Goal: Navigation & Orientation: Find specific page/section

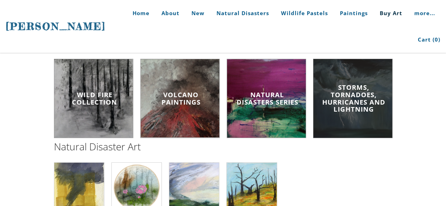
click at [354, 118] on div "Storms, Tornadoes, Hurricanes and Lightning" at bounding box center [353, 98] width 76 height 40
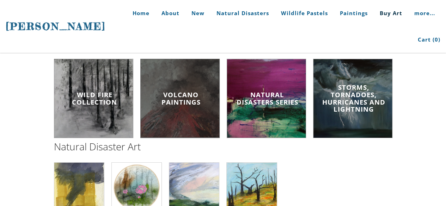
click at [189, 110] on div "Volcano paintings" at bounding box center [181, 99] width 76 height 26
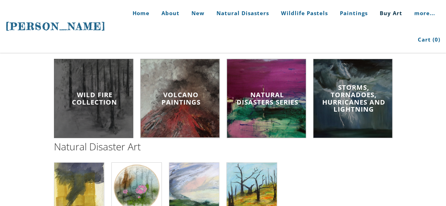
click at [103, 98] on span "Wild Fire Collection" at bounding box center [94, 98] width 45 height 16
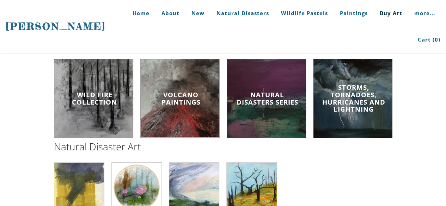
click at [276, 102] on span "Natural Disasters Series" at bounding box center [267, 98] width 62 height 16
